Goal: Navigation & Orientation: Find specific page/section

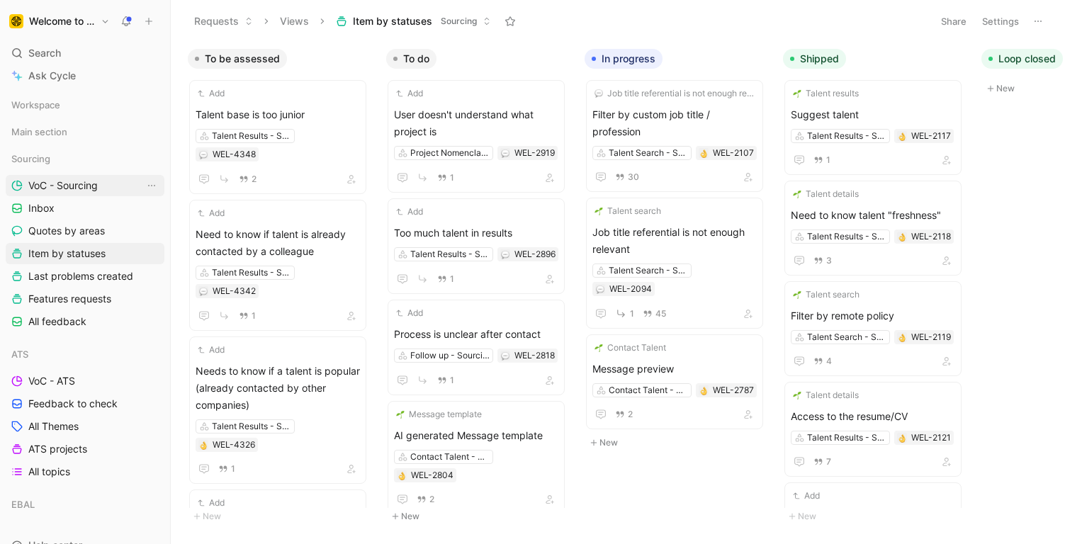
click at [86, 186] on span "VoC - Sourcing" at bounding box center [62, 186] width 69 height 14
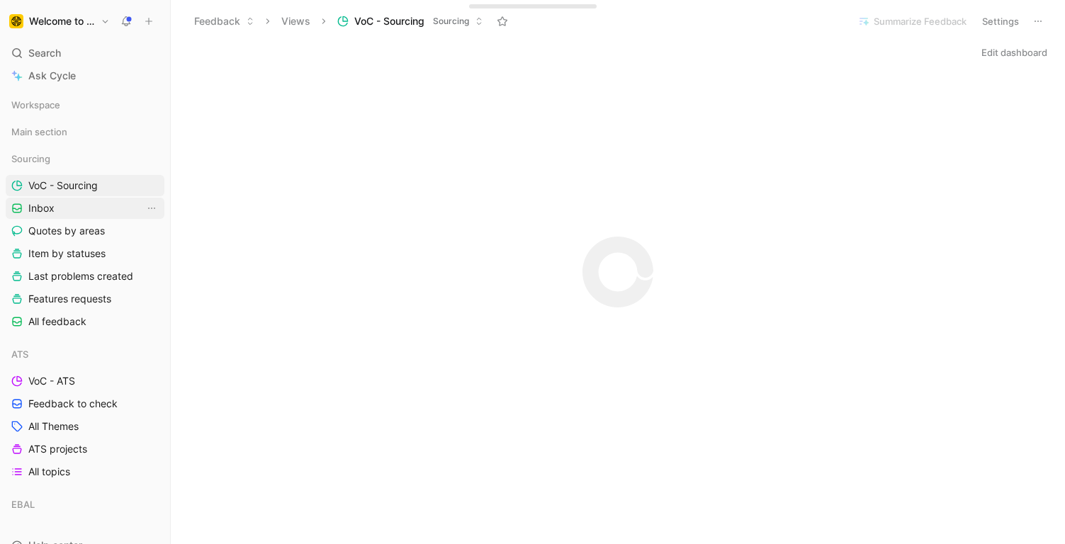
click at [79, 204] on link "Inbox" at bounding box center [85, 208] width 159 height 21
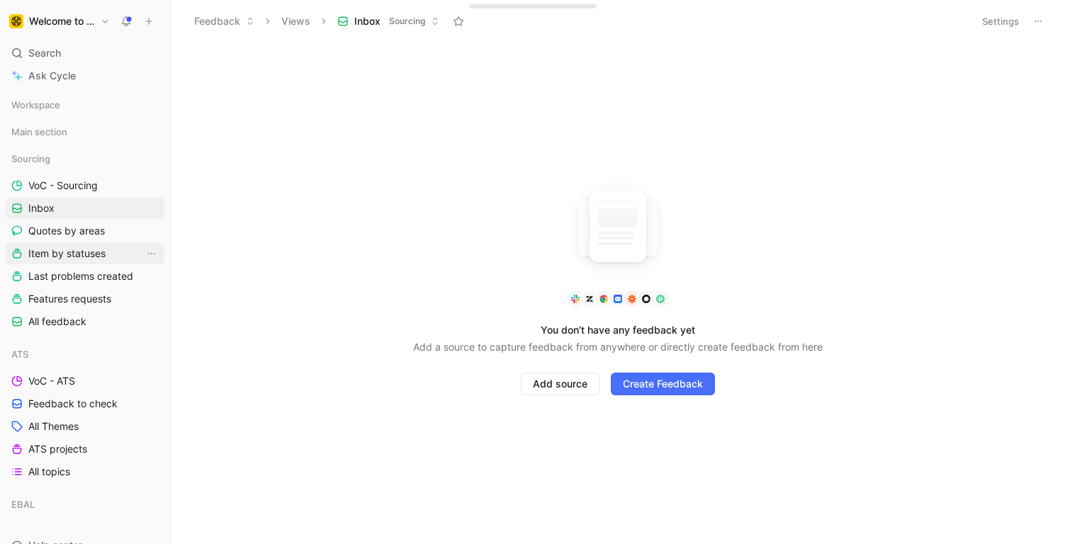
click at [92, 256] on span "Item by statuses" at bounding box center [66, 254] width 77 height 14
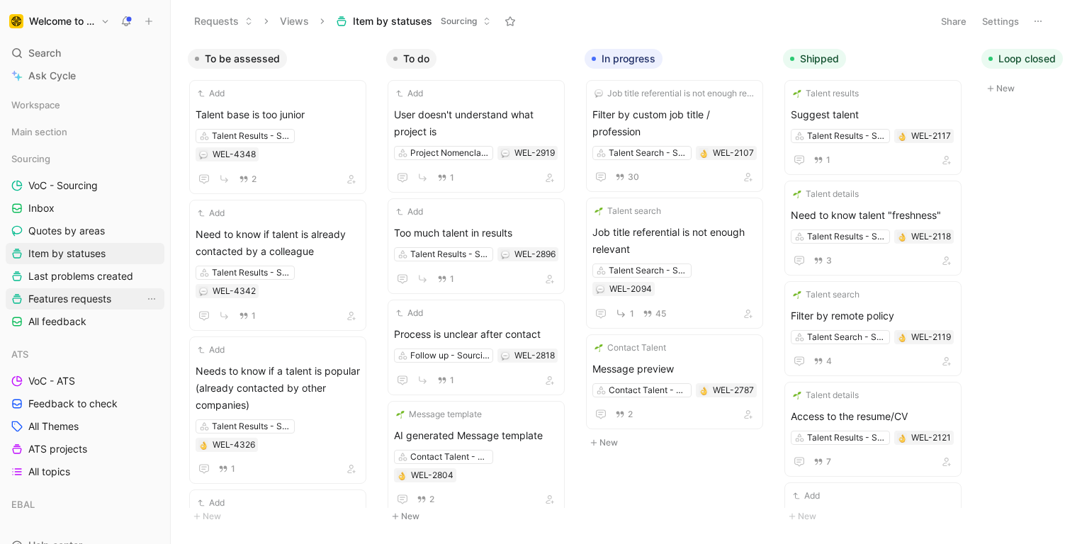
click at [94, 292] on span "Features requests" at bounding box center [69, 299] width 83 height 14
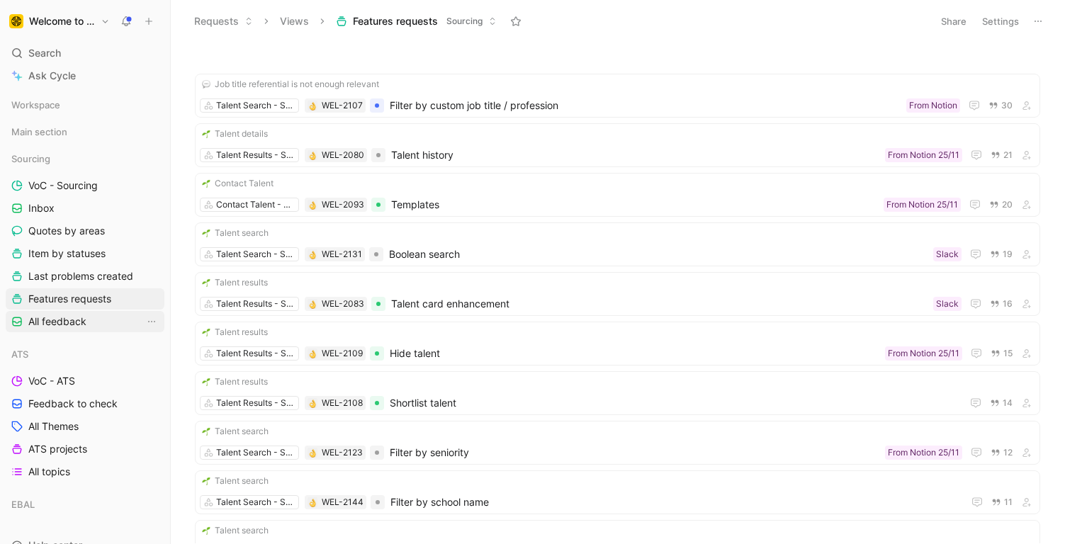
click at [89, 319] on link "All feedback" at bounding box center [85, 321] width 159 height 21
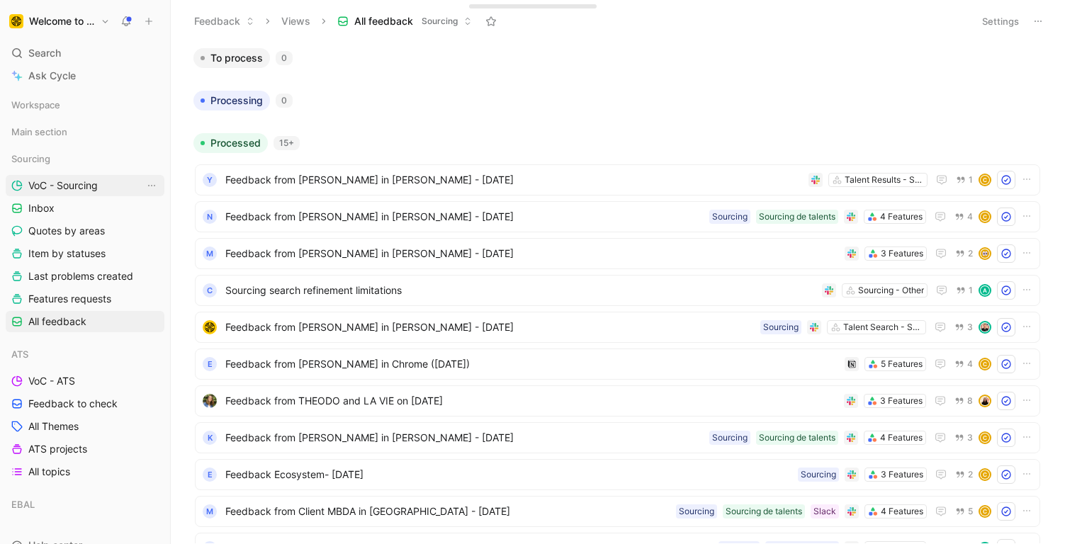
click at [77, 183] on span "VoC - Sourcing" at bounding box center [62, 186] width 69 height 14
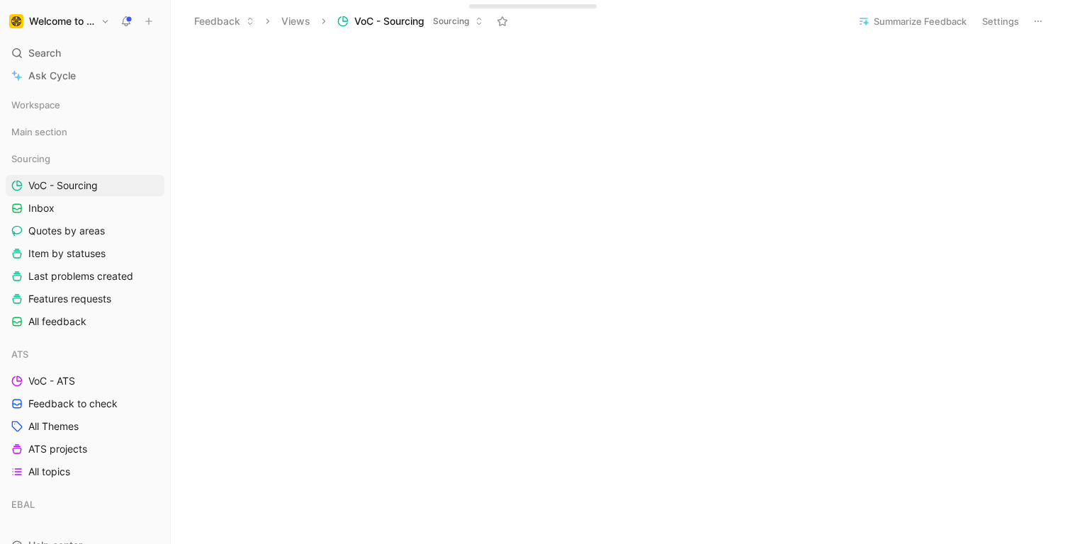
scroll to position [722, 0]
